Goal: Task Accomplishment & Management: Manage account settings

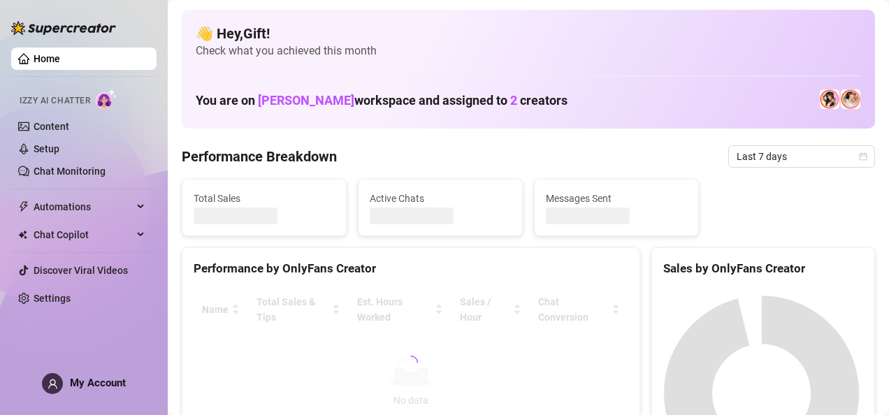
click at [87, 382] on span "My Account" at bounding box center [98, 383] width 56 height 13
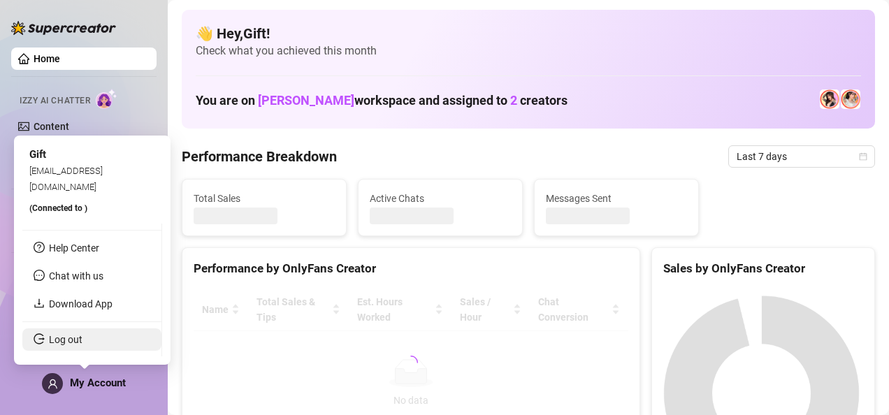
click at [80, 343] on link "Log out" at bounding box center [66, 339] width 34 height 11
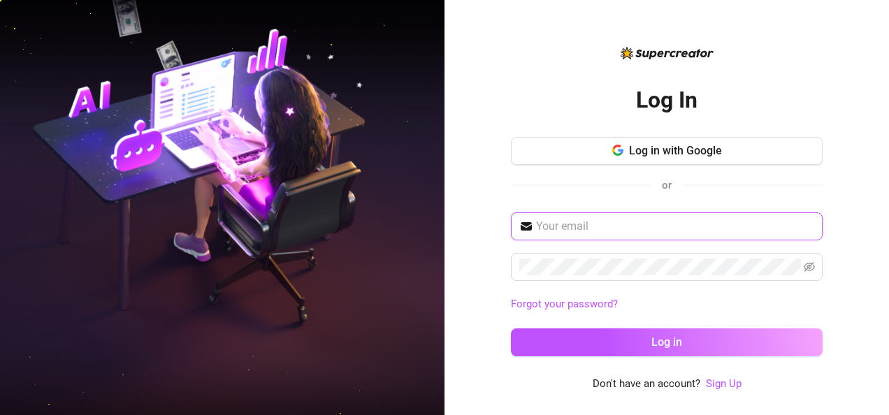
click at [670, 220] on input "text" at bounding box center [675, 226] width 278 height 17
type input "[EMAIL_ADDRESS][DOMAIN_NAME]"
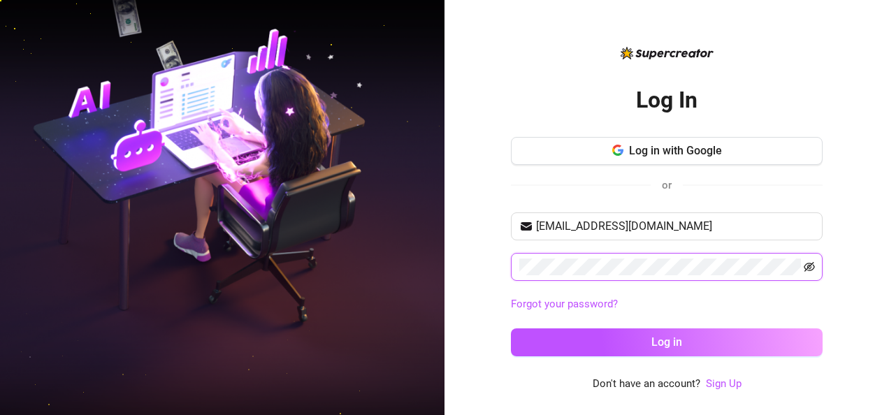
click at [807, 261] on icon "eye-invisible" at bounding box center [809, 266] width 11 height 11
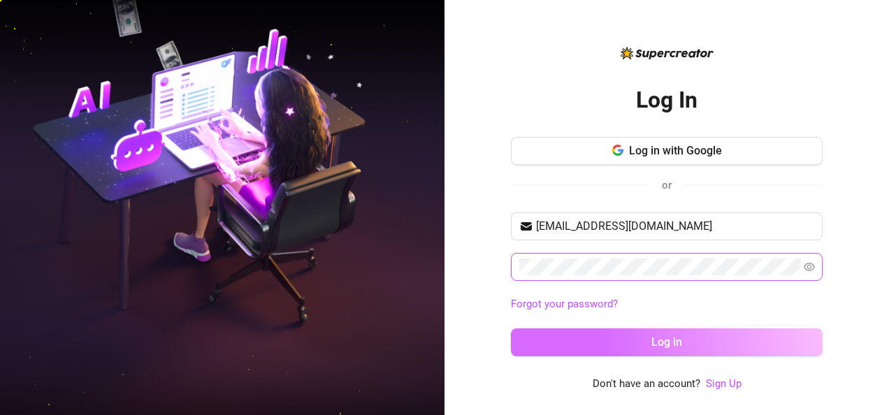
click at [752, 346] on button "Log in" at bounding box center [667, 343] width 312 height 28
